Goal: Find specific page/section: Find specific page/section

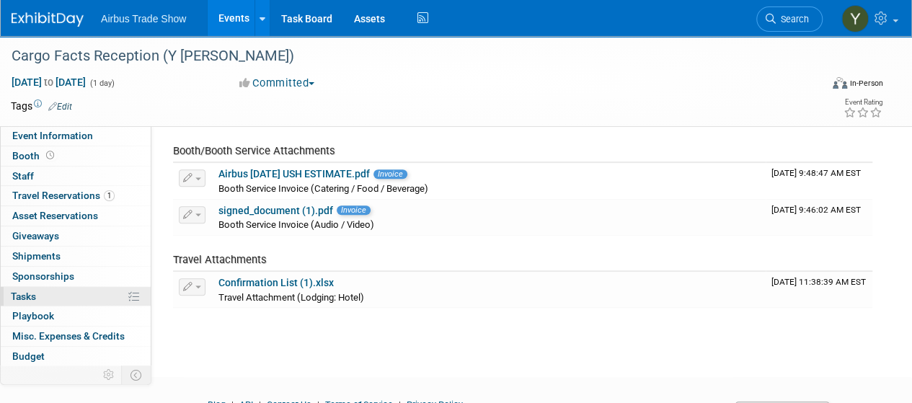
scroll to position [137, 0]
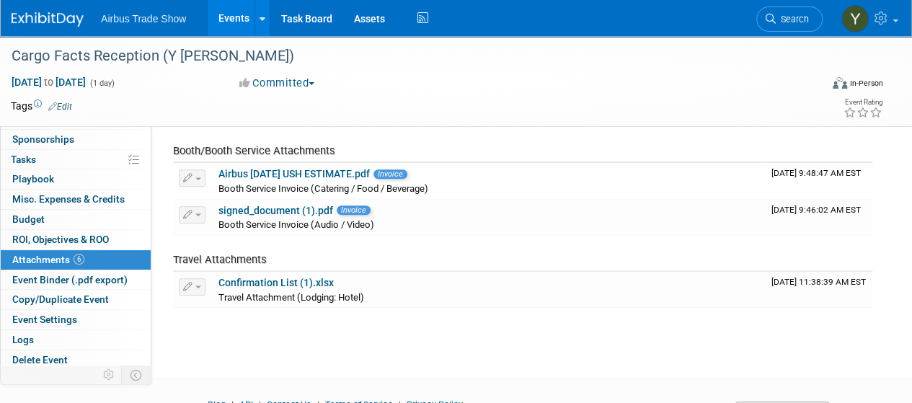
click at [231, 14] on link "Events" at bounding box center [234, 18] width 53 height 36
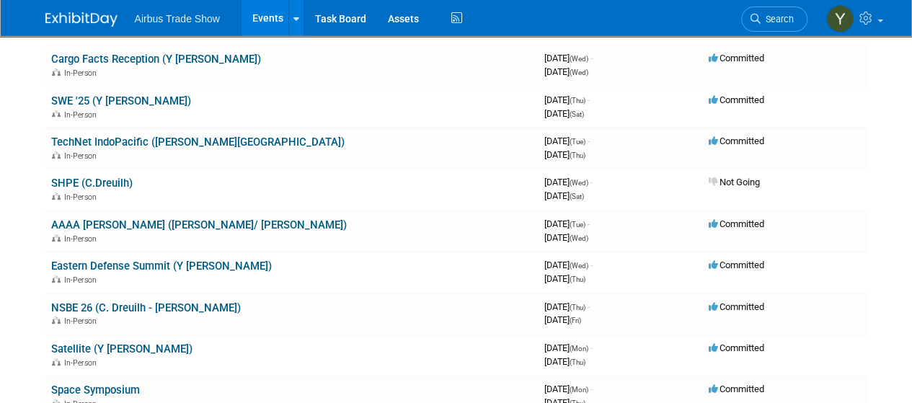
scroll to position [283, 0]
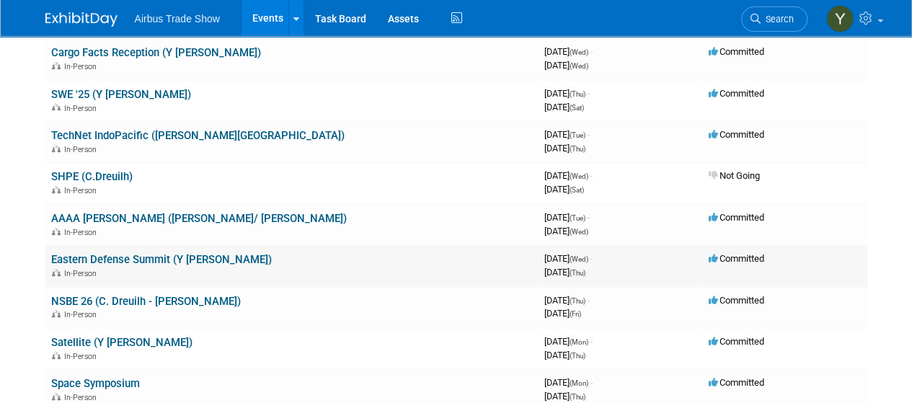
click at [111, 259] on link "Eastern Defense Summit (Y [PERSON_NAME])" at bounding box center [161, 259] width 221 height 13
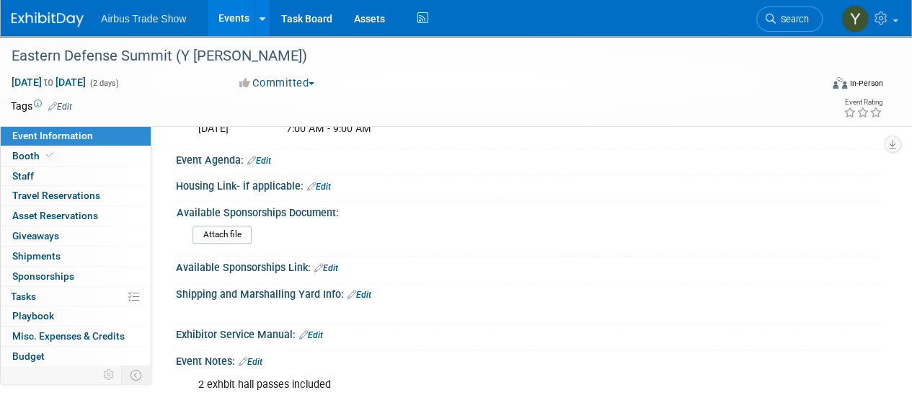
scroll to position [337, 0]
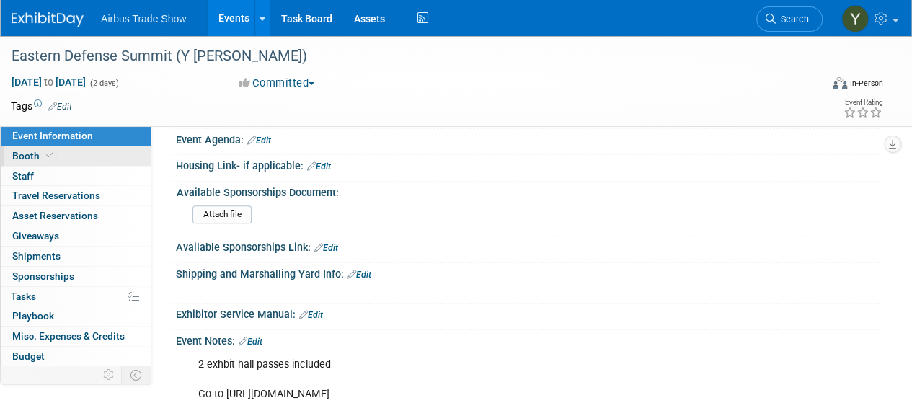
click at [89, 157] on link "Booth" at bounding box center [76, 155] width 150 height 19
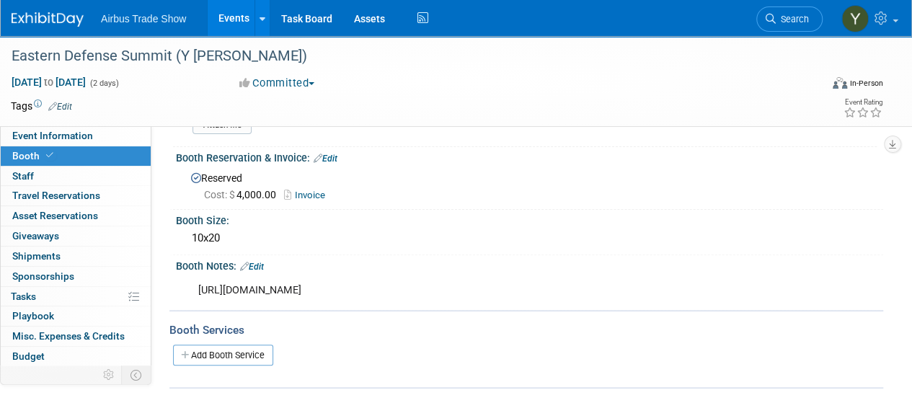
scroll to position [106, 0]
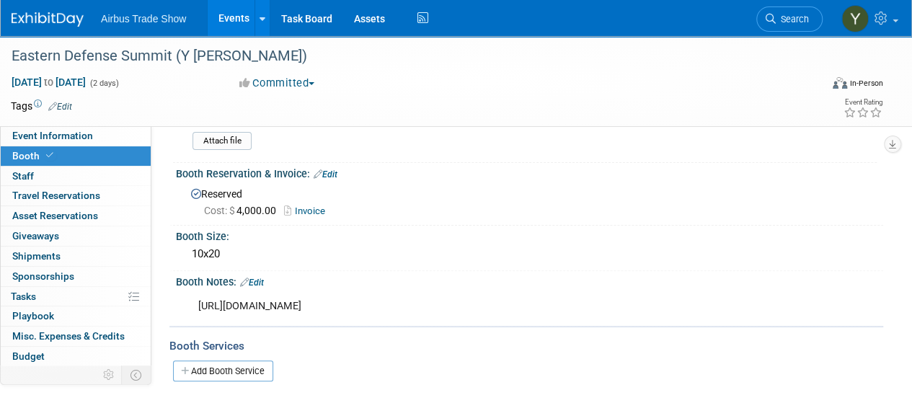
click at [259, 277] on link "Edit" at bounding box center [252, 282] width 24 height 10
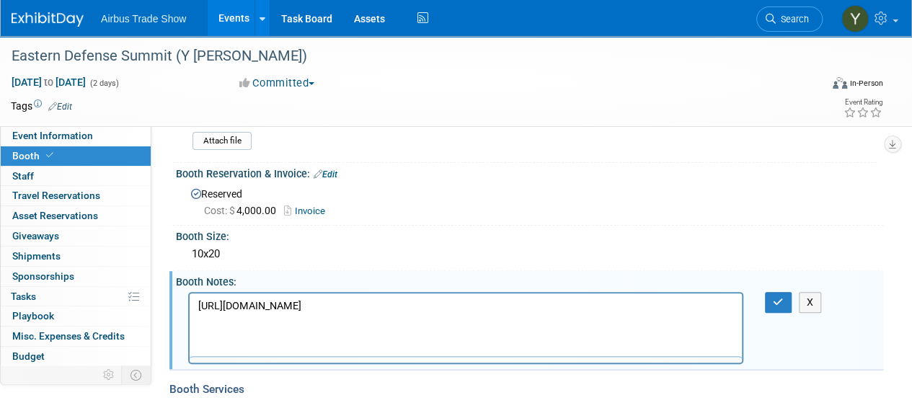
scroll to position [0, 0]
click at [513, 303] on p "https://cdca25.myexpoonline.com/exhibitorresourcecenter" at bounding box center [465, 305] width 535 height 14
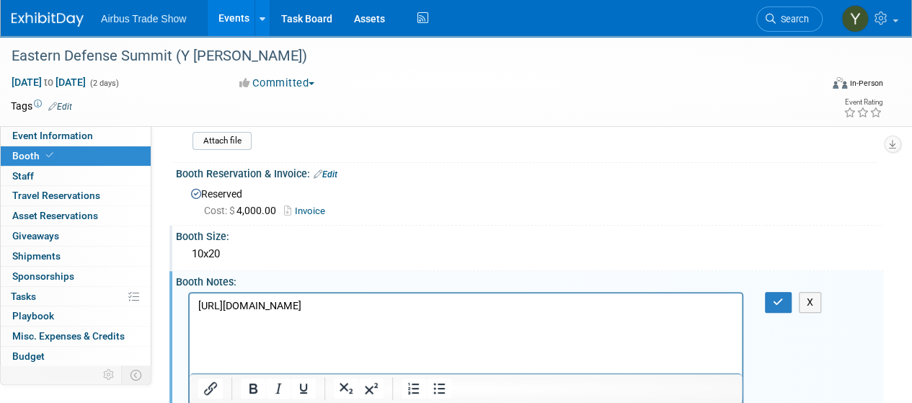
scroll to position [159, 0]
